Goal: Task Accomplishment & Management: Use online tool/utility

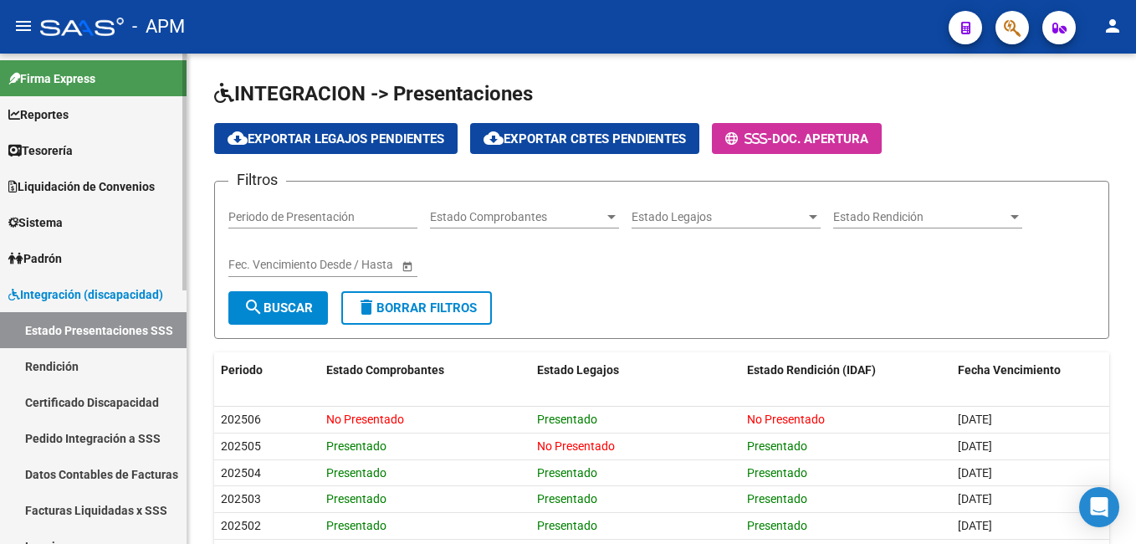
scroll to position [231, 0]
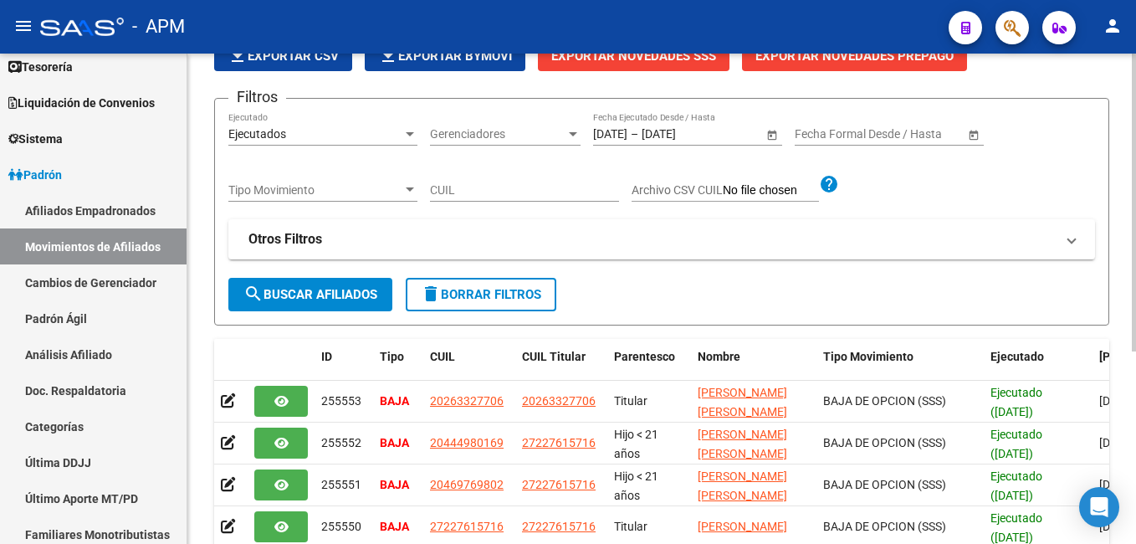
scroll to position [317, 0]
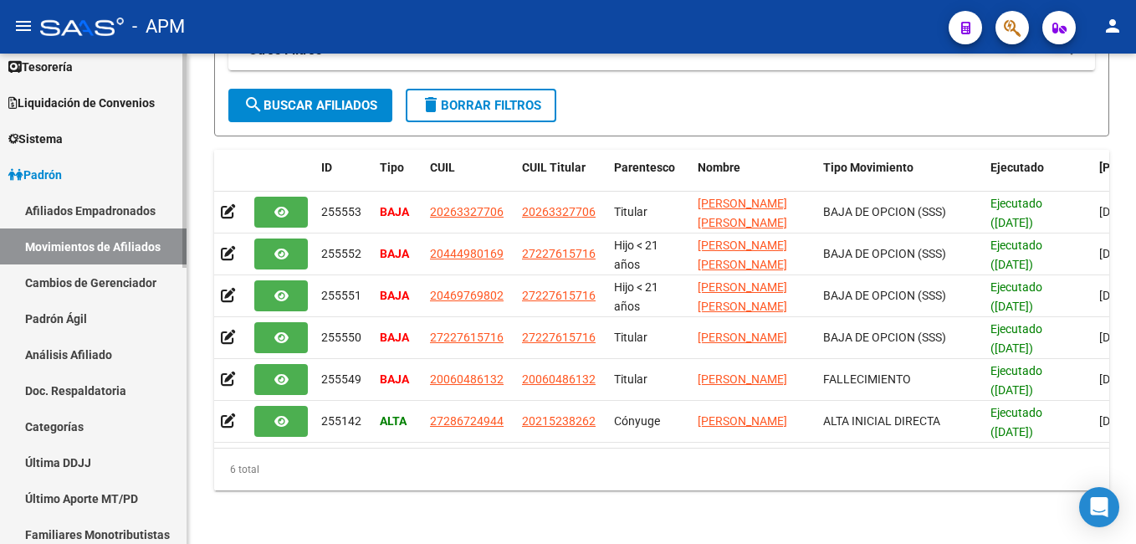
click at [84, 283] on link "Cambios de Gerenciador" at bounding box center [93, 282] width 186 height 36
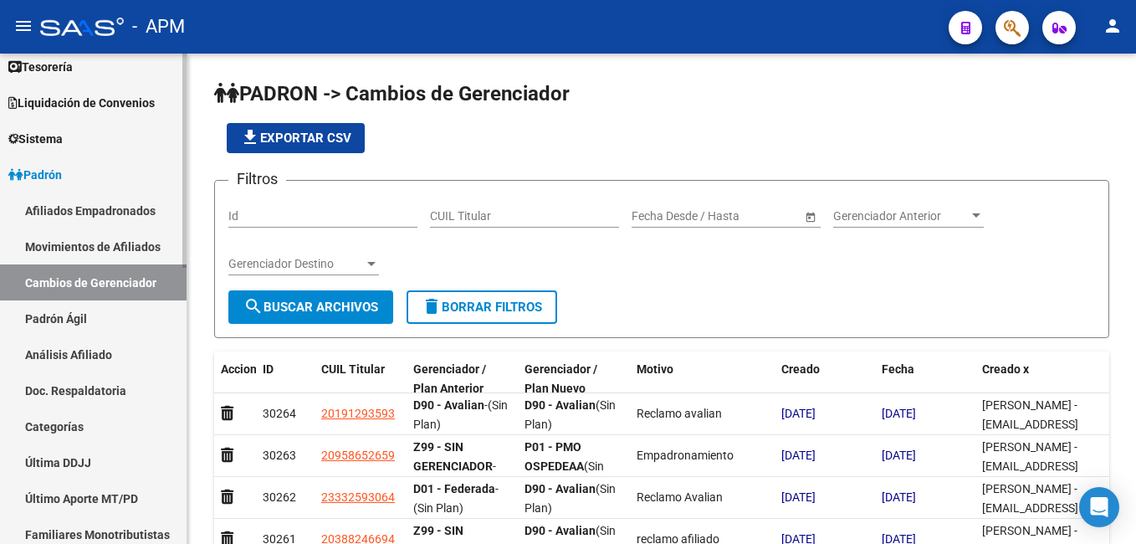
drag, startPoint x: 86, startPoint y: 202, endPoint x: 129, endPoint y: 215, distance: 44.7
click at [86, 202] on link "Afiliados Empadronados" at bounding box center [93, 210] width 186 height 36
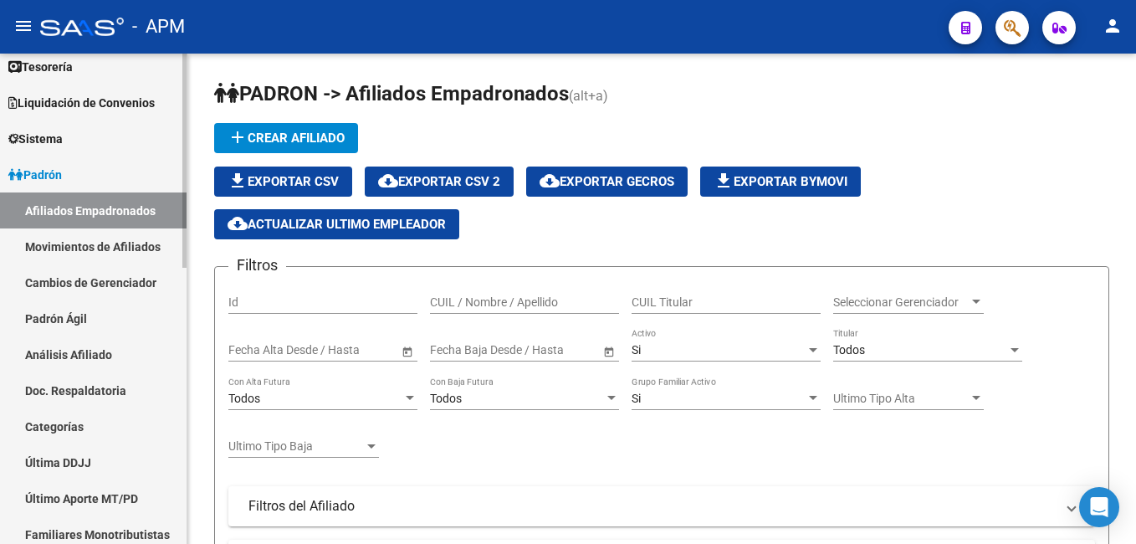
click at [127, 197] on link "Afiliados Empadronados" at bounding box center [93, 210] width 186 height 36
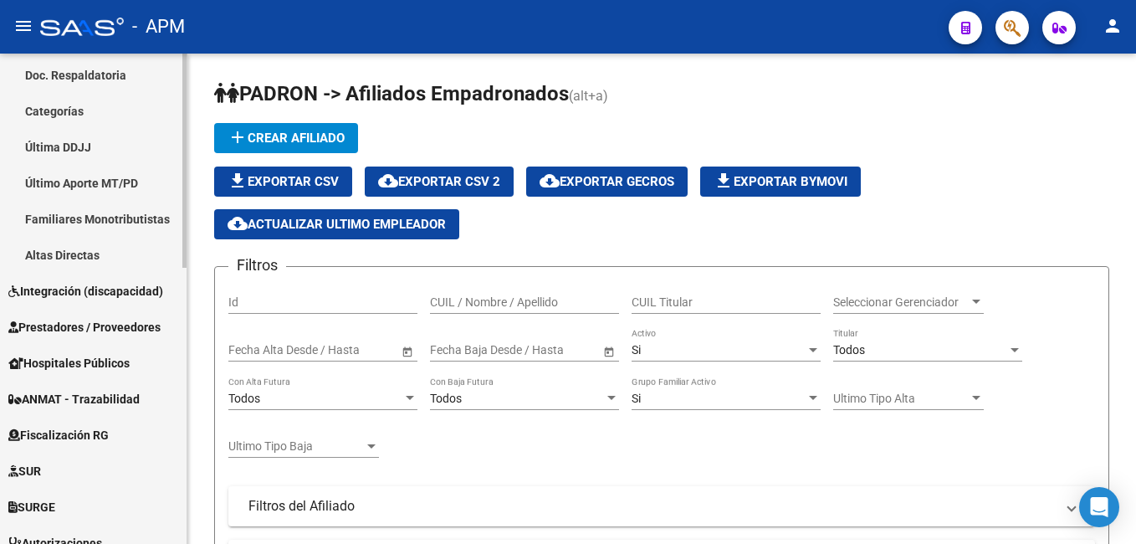
scroll to position [418, 0]
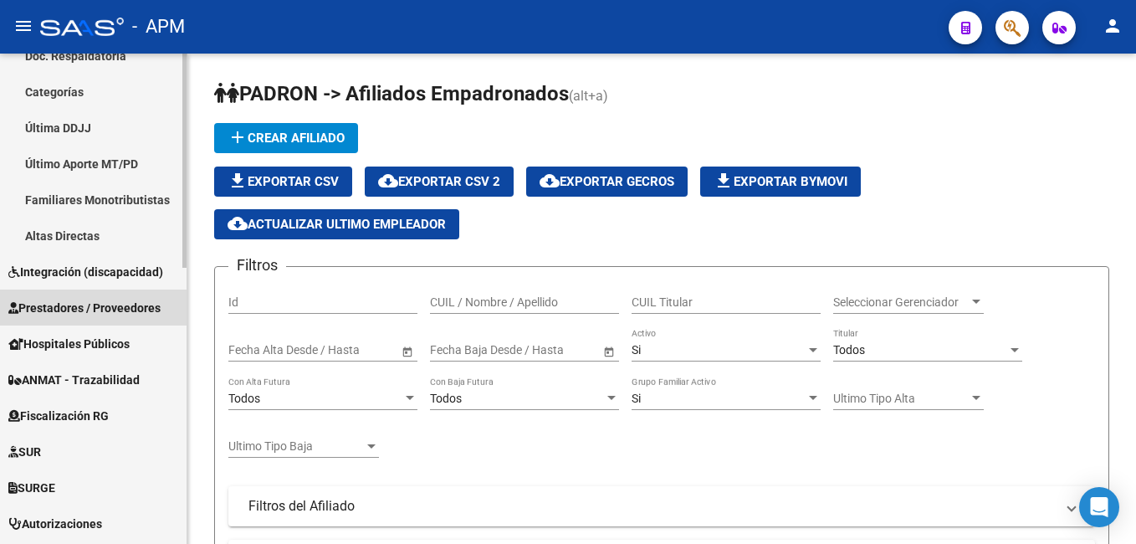
click at [85, 311] on span "Prestadores / Proveedores" at bounding box center [84, 308] width 152 height 18
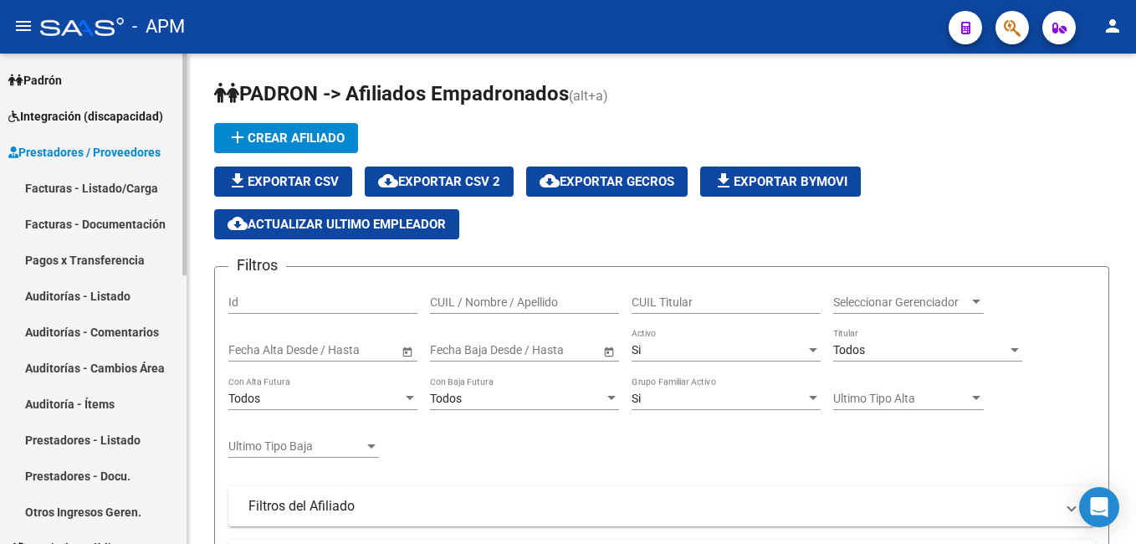
scroll to position [167, 0]
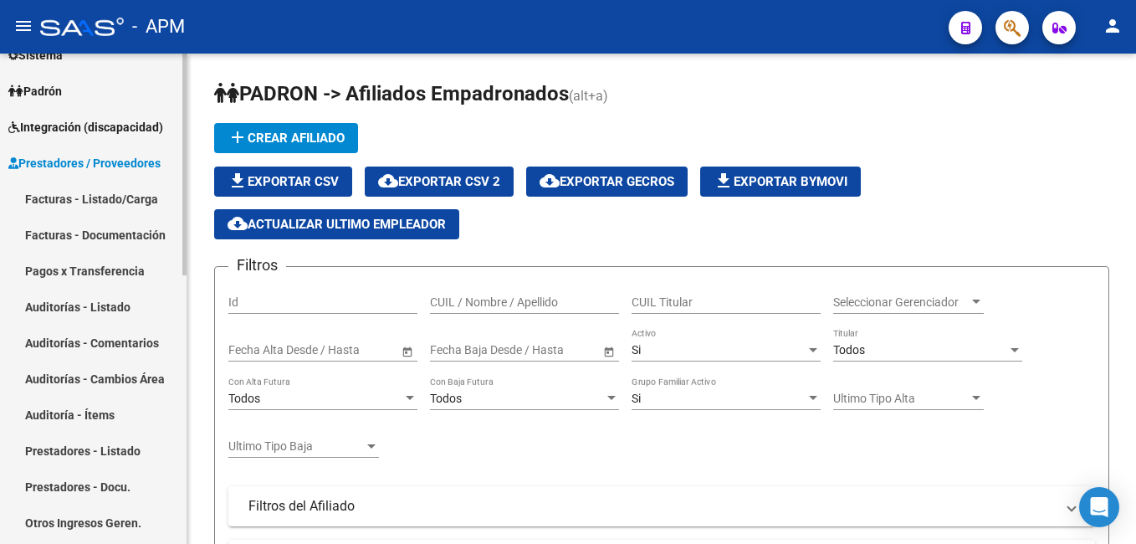
click at [80, 194] on link "Facturas - Listado/Carga" at bounding box center [93, 199] width 186 height 36
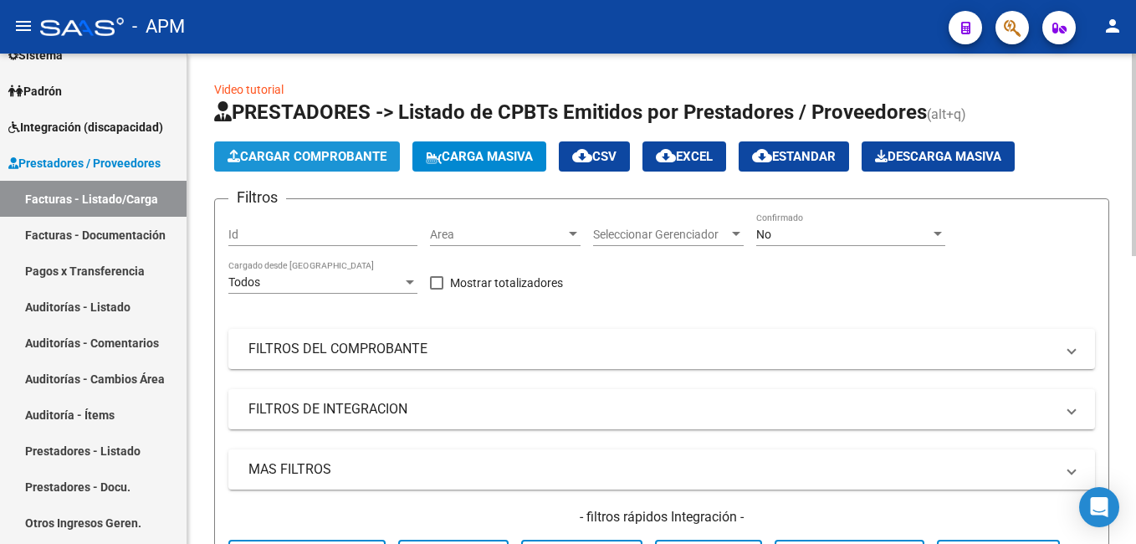
click at [278, 142] on button "Cargar Comprobante" at bounding box center [307, 156] width 186 height 30
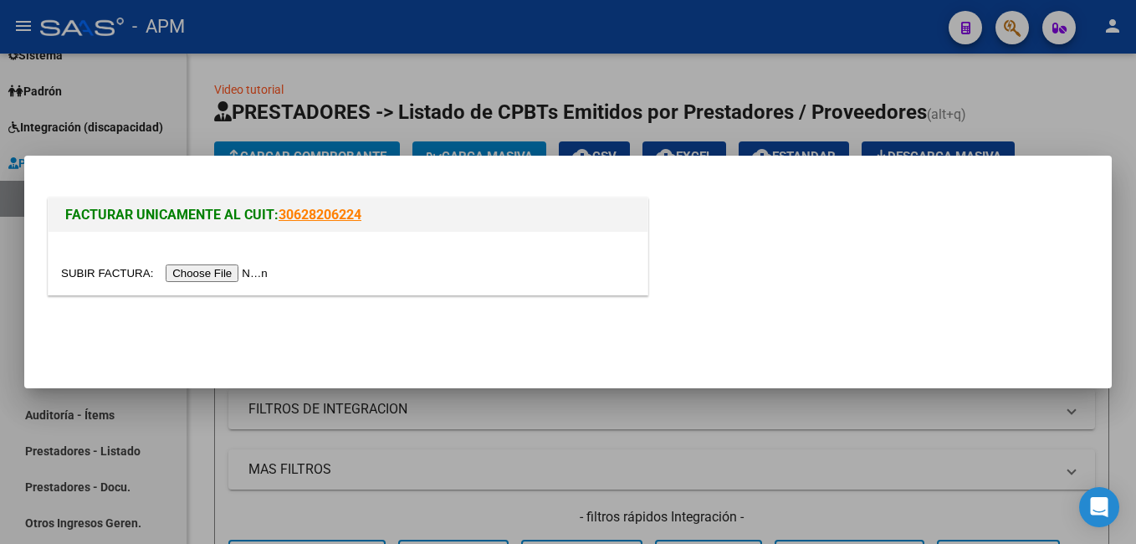
click at [223, 271] on input "file" at bounding box center [167, 273] width 212 height 18
click at [198, 264] on input "file" at bounding box center [167, 273] width 212 height 18
click at [216, 270] on input "file" at bounding box center [167, 273] width 212 height 18
click at [202, 273] on input "file" at bounding box center [167, 273] width 212 height 18
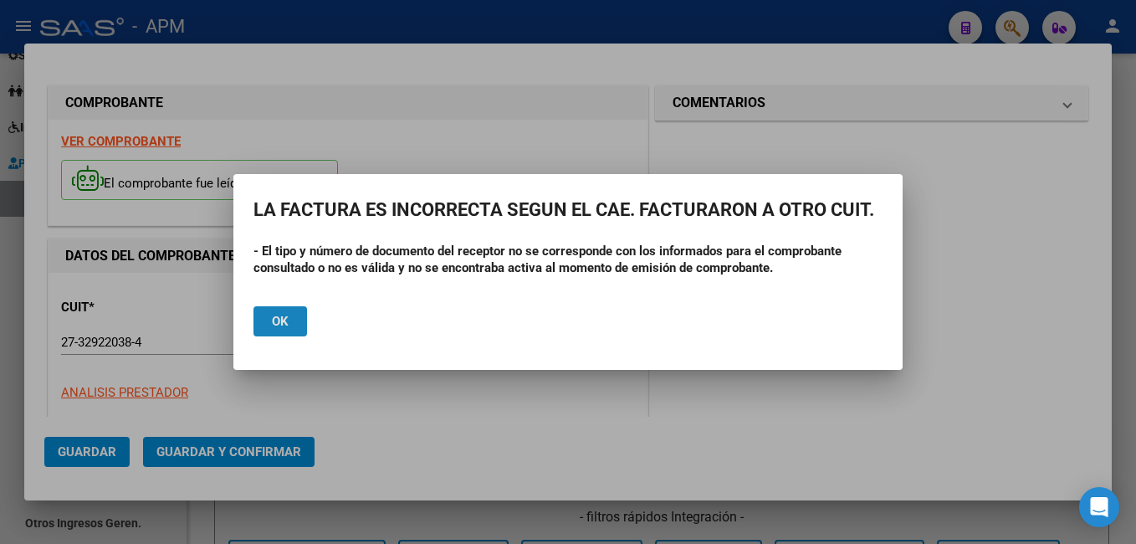
click at [282, 320] on span "Ok" at bounding box center [280, 321] width 17 height 15
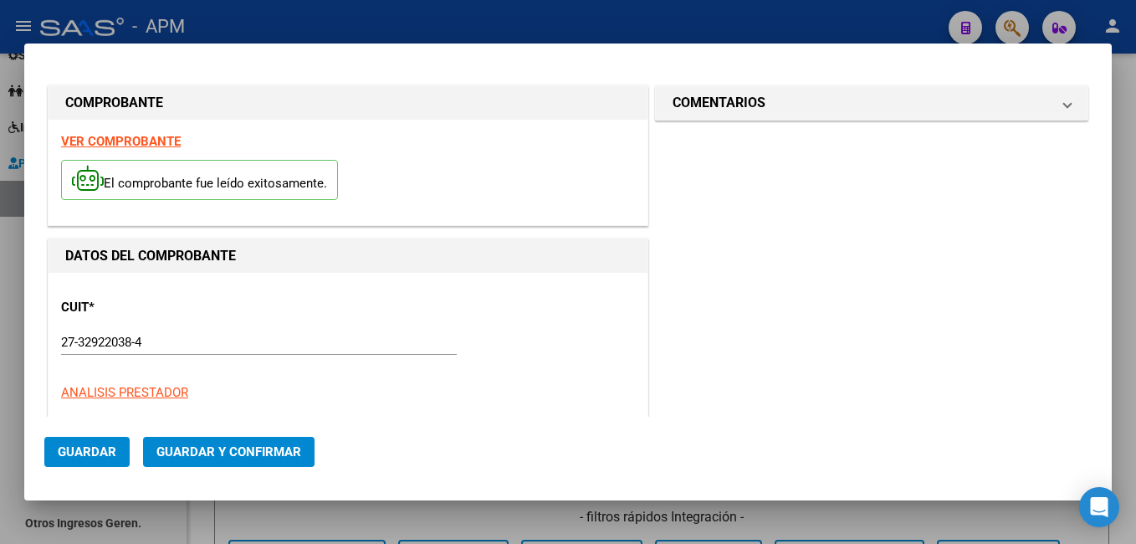
click at [152, 136] on strong "VER COMPROBANTE" at bounding box center [121, 141] width 120 height 15
